Goal: Navigation & Orientation: Find specific page/section

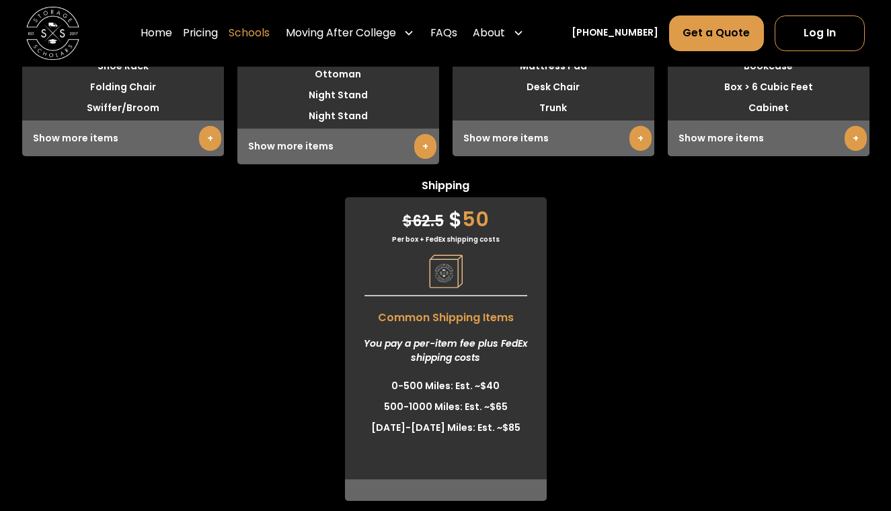
click at [270, 29] on link "Schools" at bounding box center [249, 33] width 41 height 37
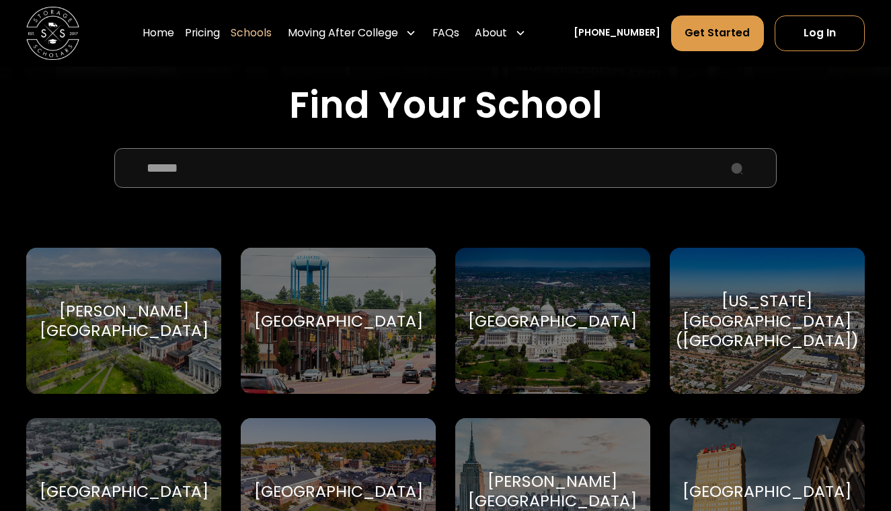
scroll to position [418, 0]
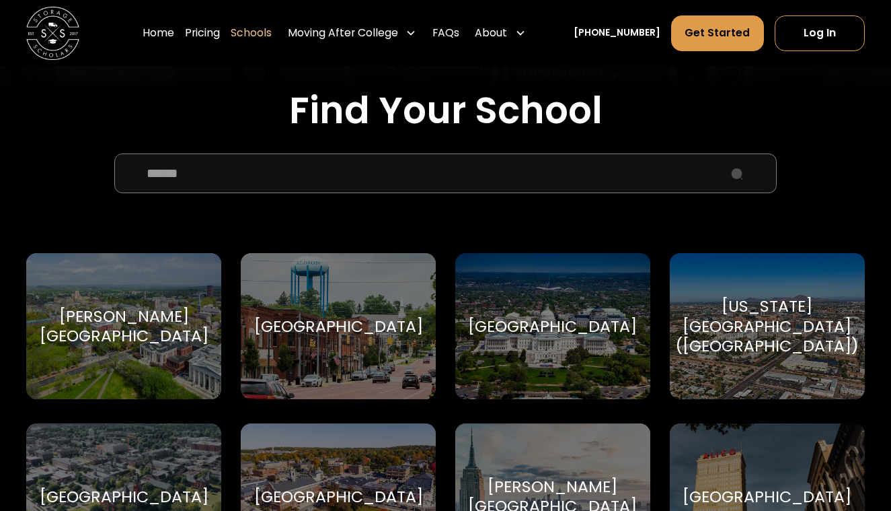
click at [324, 163] on input "School Select Form" at bounding box center [445, 173] width 663 height 40
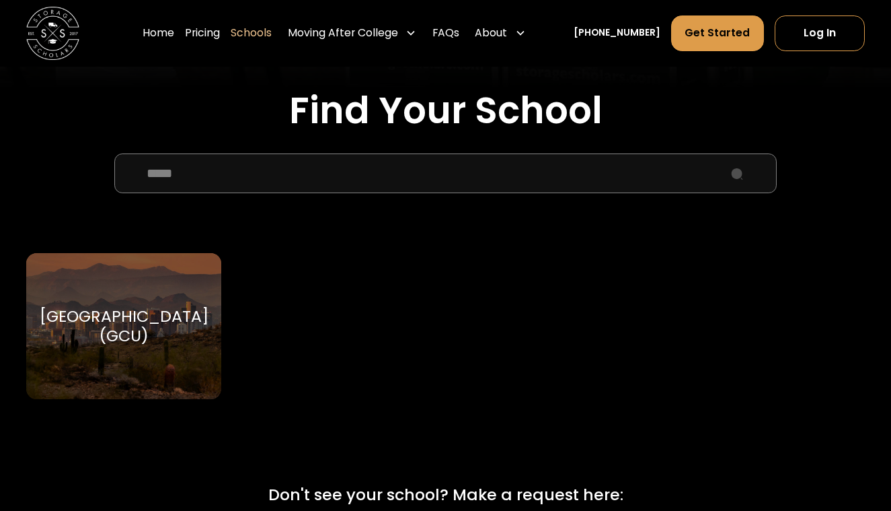
type input "*****"
click at [50, 344] on div "Grand Canyon University (GCU) Grand Canyon University" at bounding box center [123, 326] width 194 height 146
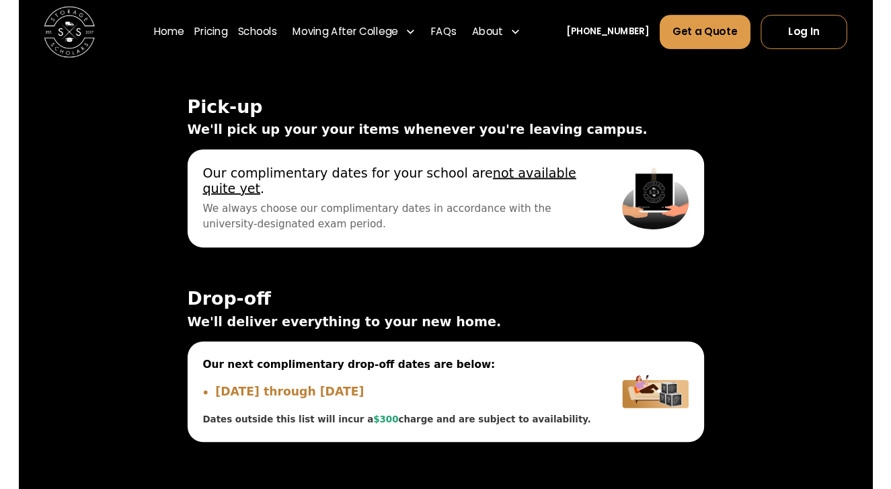
scroll to position [4676, 0]
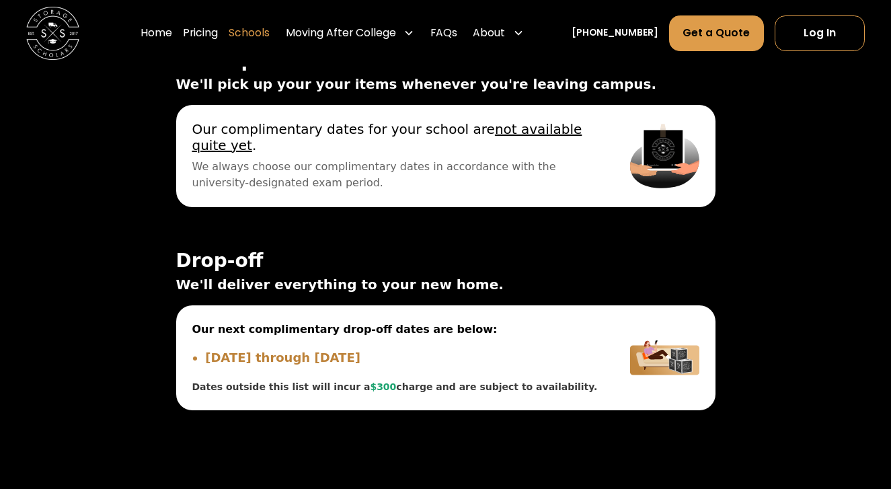
click at [270, 31] on link "Schools" at bounding box center [249, 33] width 41 height 37
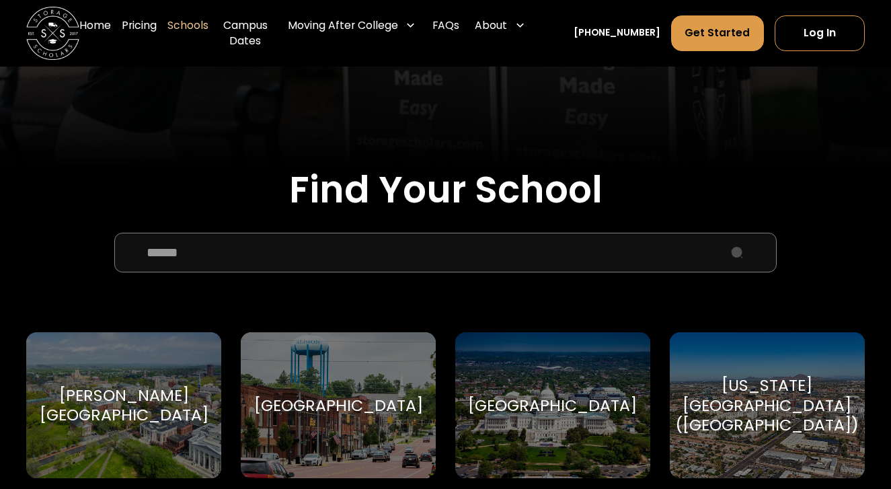
click at [362, 246] on input "School Select Form" at bounding box center [445, 253] width 663 height 40
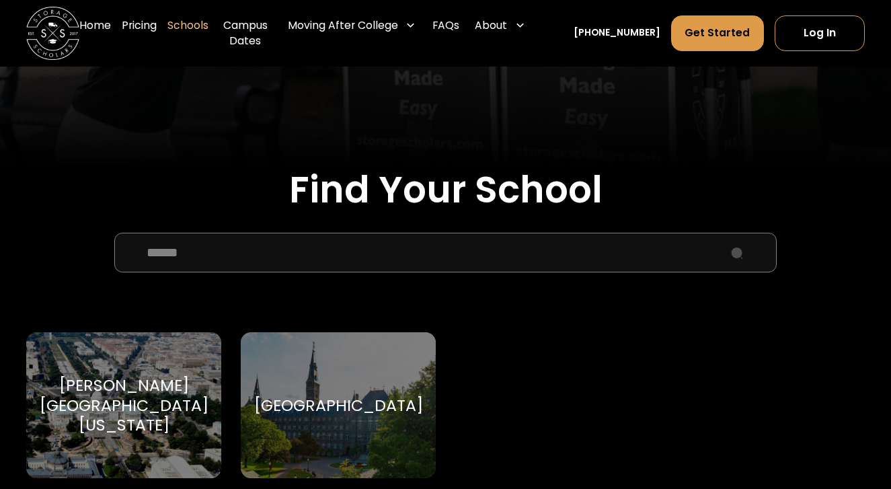
type input "******"
click at [92, 406] on div "George Washington University" at bounding box center [124, 405] width 169 height 60
click at [307, 367] on div "[GEOGRAPHIC_DATA]" at bounding box center [338, 405] width 194 height 146
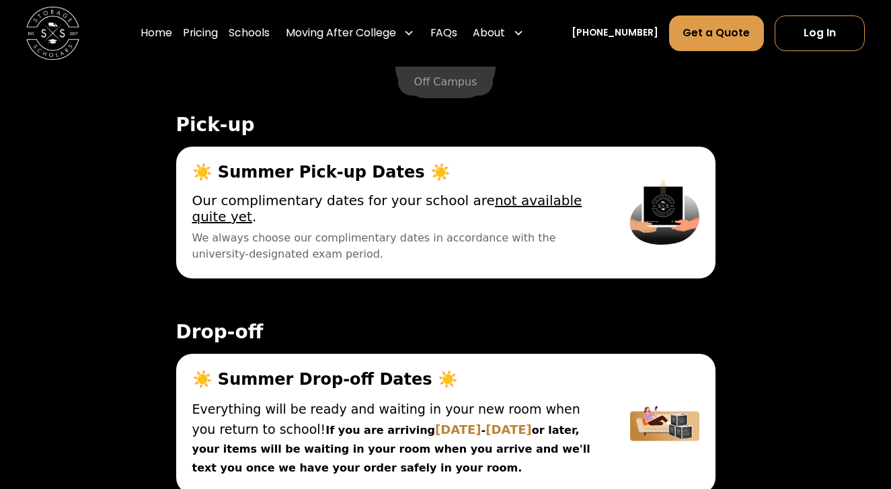
scroll to position [4586, 0]
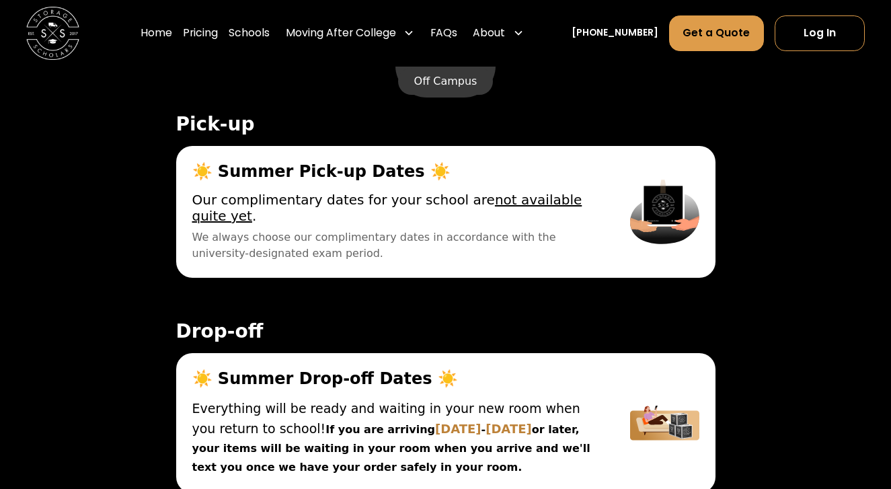
click at [434, 95] on label "Off Campus" at bounding box center [446, 81] width 96 height 27
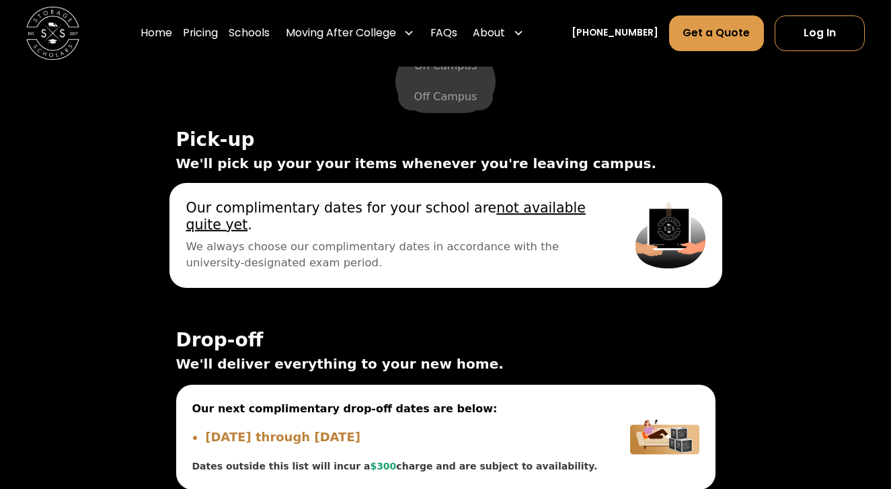
scroll to position [4567, 0]
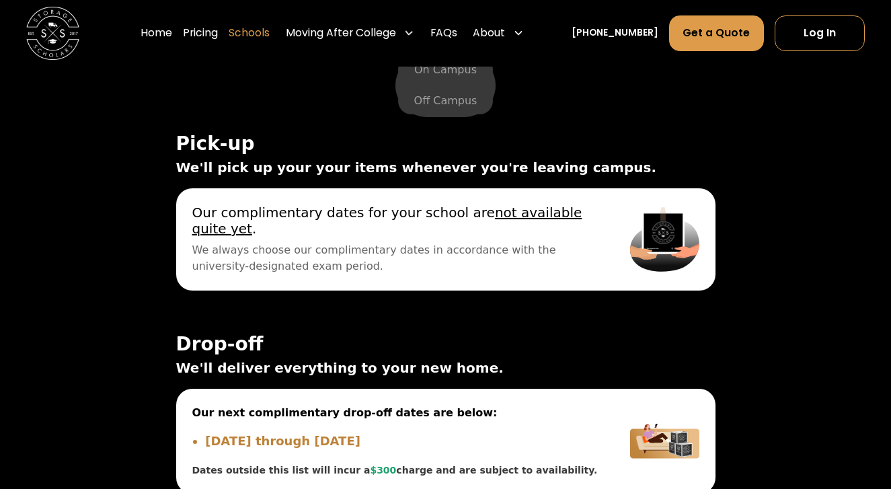
click at [270, 27] on link "Schools" at bounding box center [249, 33] width 41 height 37
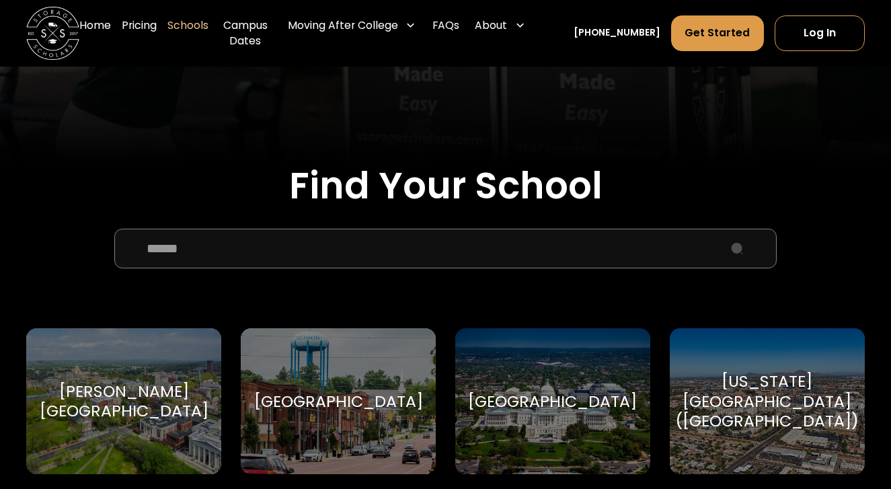
scroll to position [352, 0]
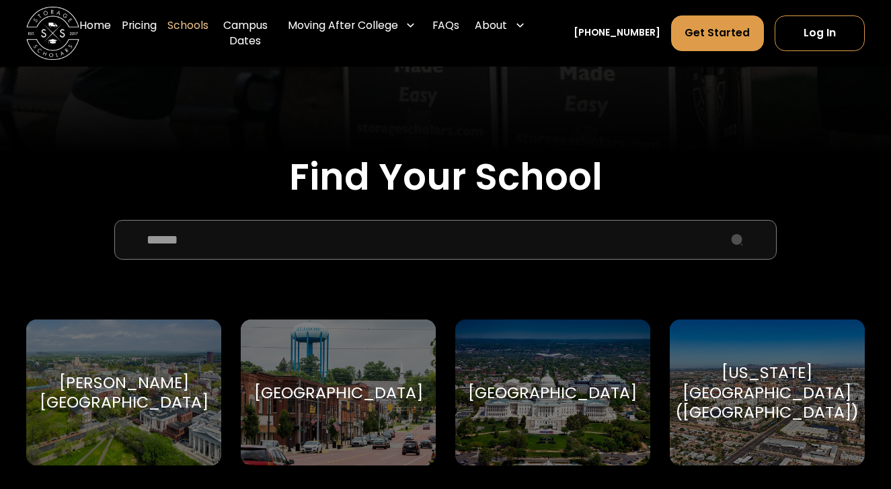
click at [407, 224] on input "School Select Form" at bounding box center [445, 240] width 663 height 40
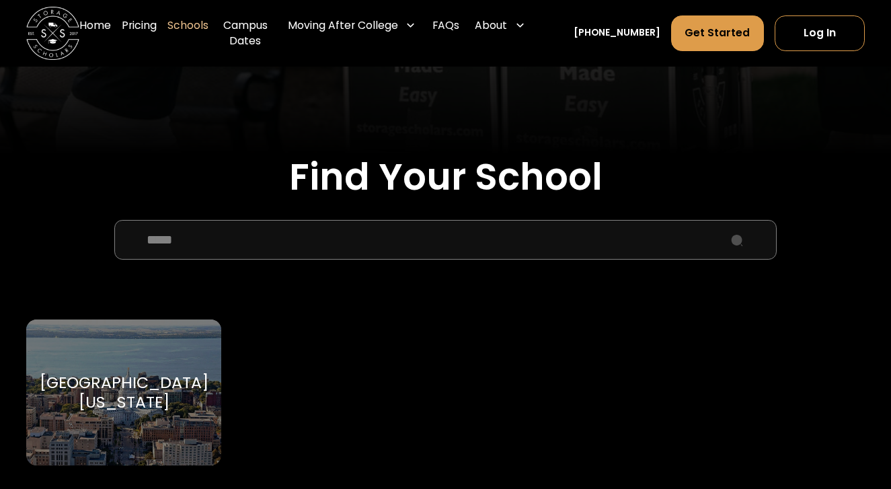
type input "*****"
click at [57, 412] on div "[GEOGRAPHIC_DATA][US_STATE]" at bounding box center [124, 393] width 169 height 40
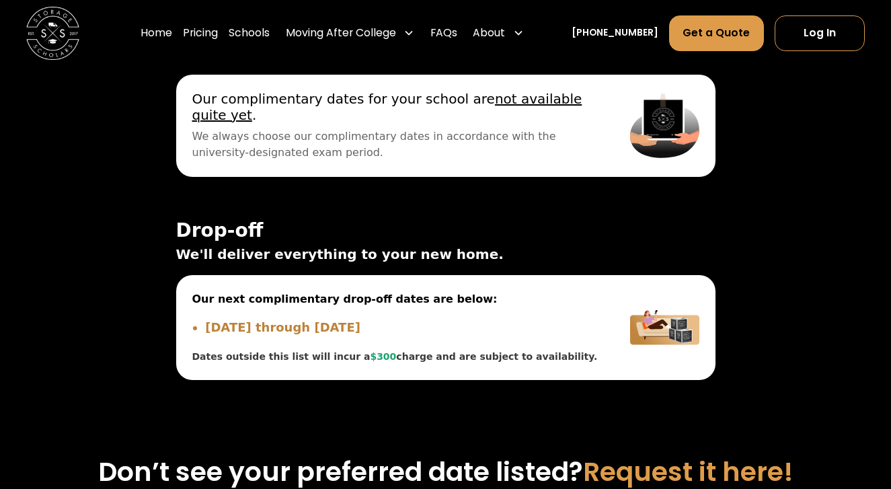
scroll to position [4477, 0]
